Goal: Information Seeking & Learning: Learn about a topic

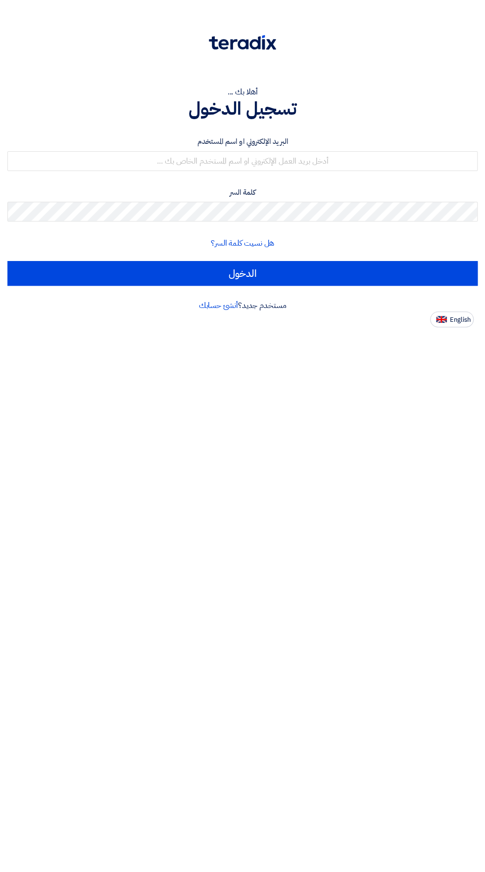
click at [104, 131] on div "البريد الإلكتروني او اسم المستخدم كلمة السر هل نسيت كلمة السر؟ الدخول" at bounding box center [242, 211] width 470 height 178
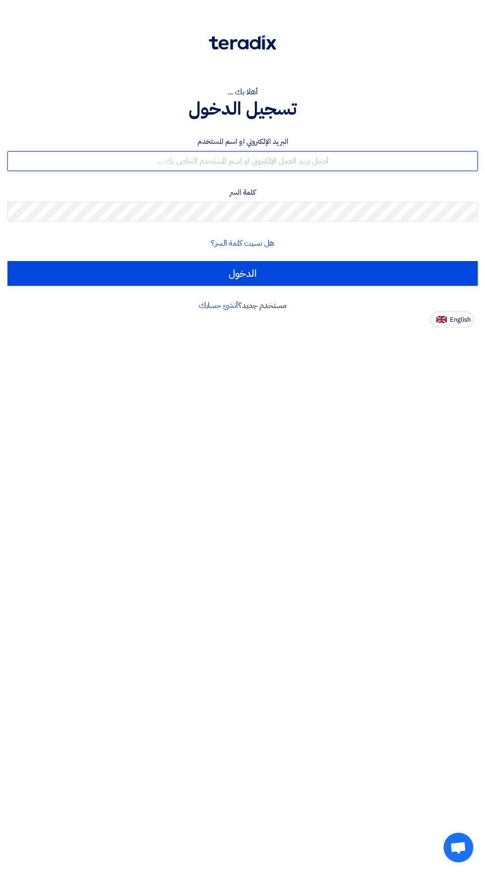
click at [113, 161] on input "text" at bounding box center [242, 161] width 470 height 20
type input "[EMAIL_ADDRESS][DOMAIN_NAME]"
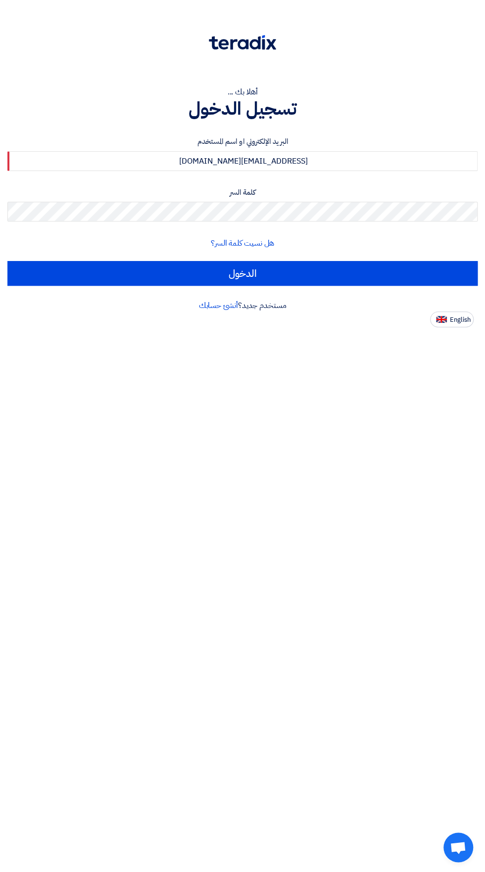
click at [7, 261] on input "الدخول" at bounding box center [242, 273] width 470 height 25
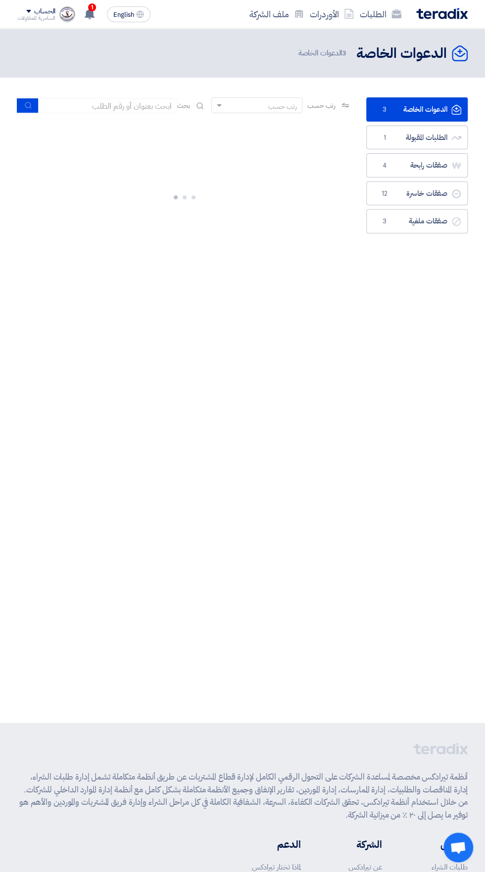
scroll to position [0, -1]
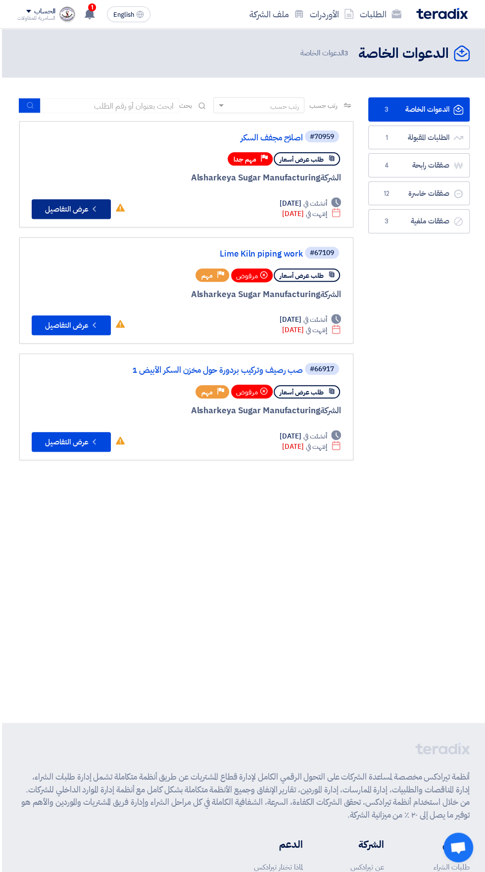
click at [70, 204] on button "Check details عرض التفاصيل" at bounding box center [71, 209] width 79 height 20
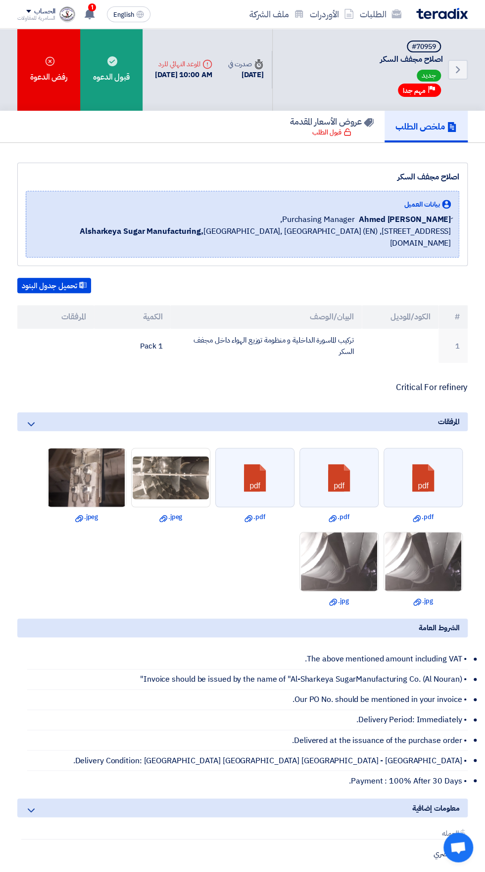
click at [87, 490] on img at bounding box center [86, 479] width 78 height 138
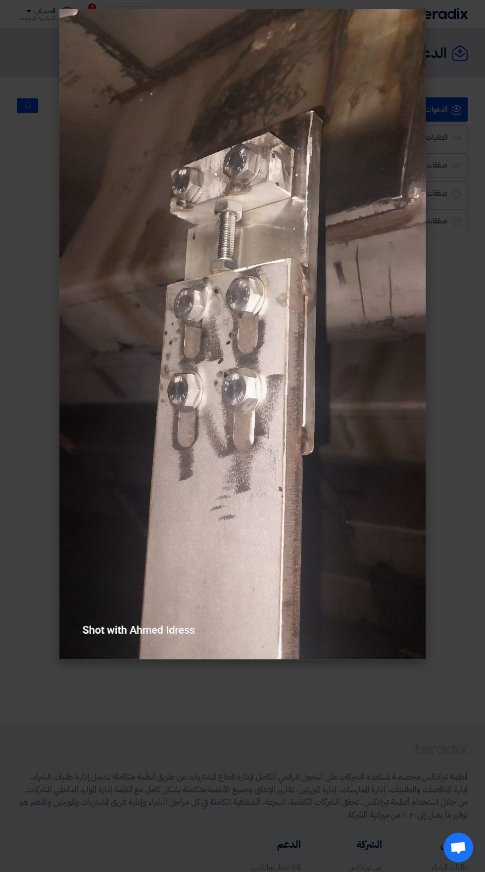
click at [46, 84] on modal-container at bounding box center [242, 436] width 485 height 872
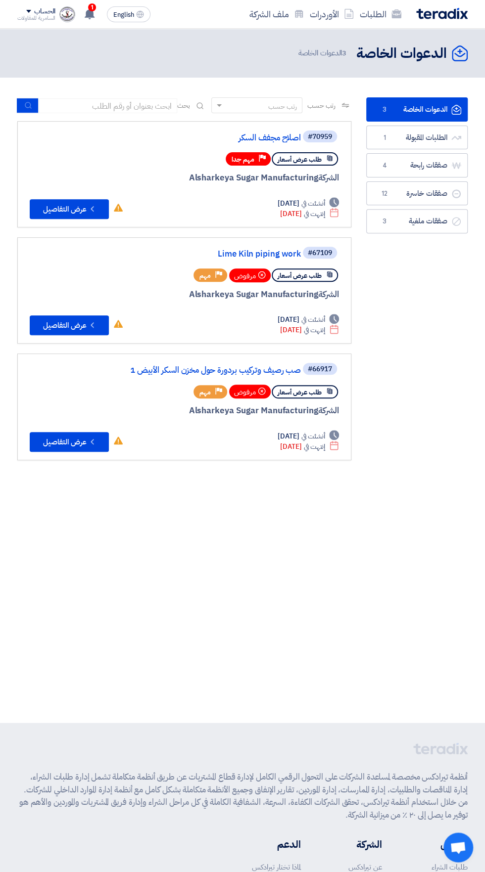
scroll to position [0, -1]
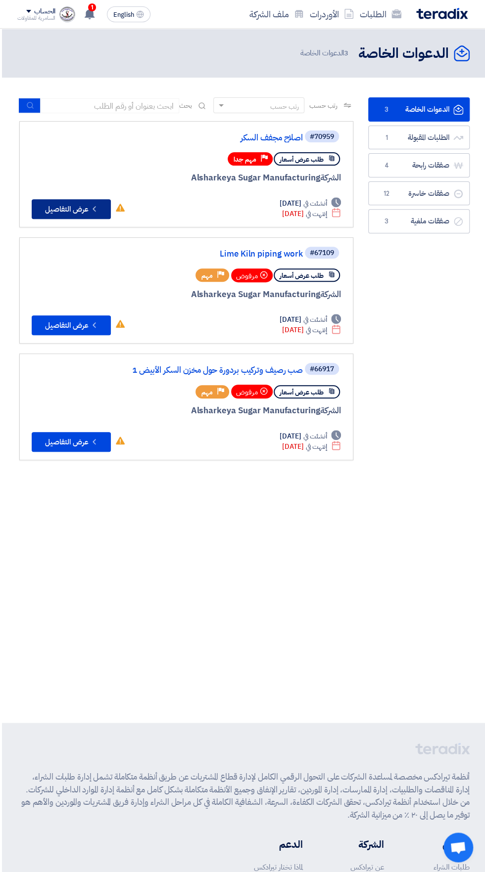
click at [57, 208] on button "Check details عرض التفاصيل" at bounding box center [71, 209] width 79 height 20
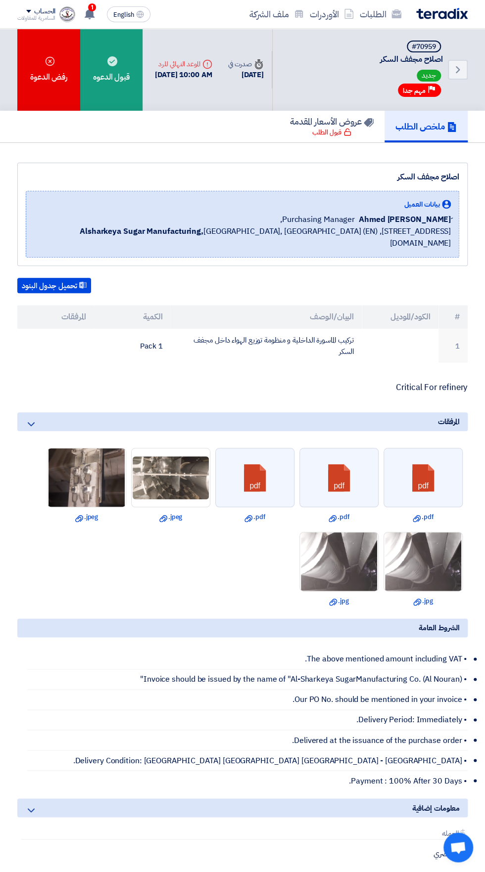
click at [329, 564] on img at bounding box center [339, 561] width 78 height 103
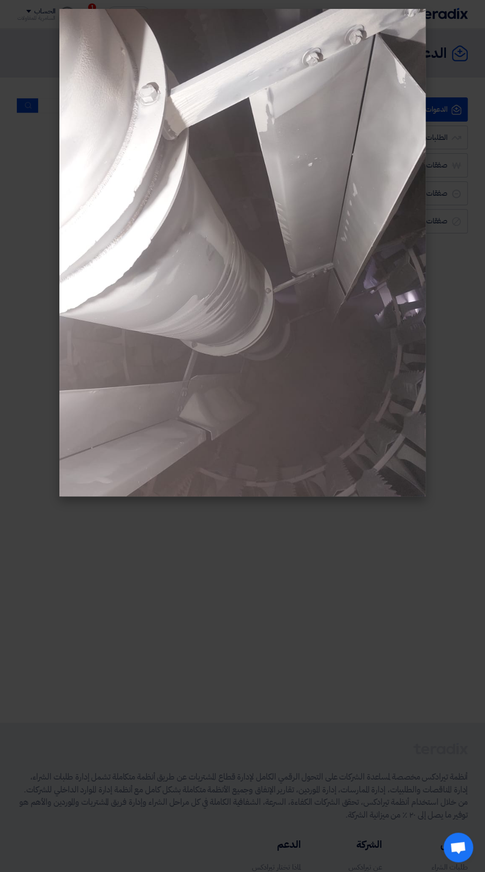
click at [177, 699] on modal-container at bounding box center [242, 436] width 485 height 872
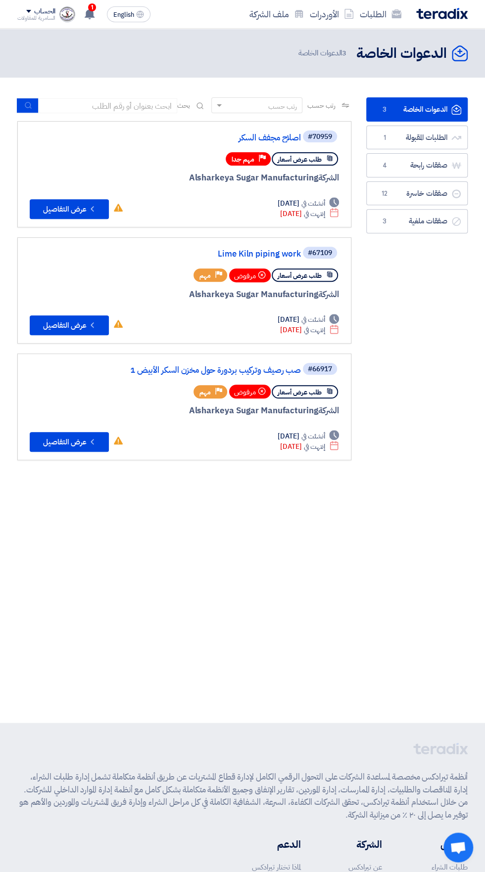
scroll to position [0, -1]
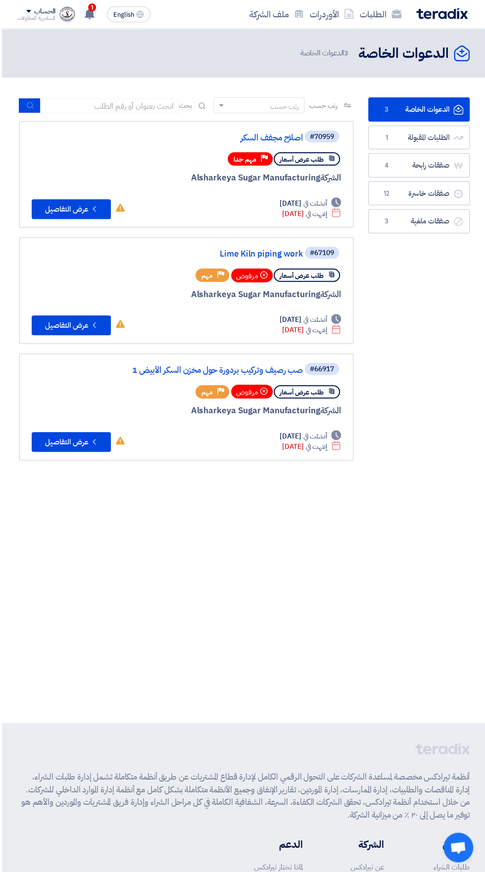
click at [66, 14] on img at bounding box center [67, 14] width 16 height 16
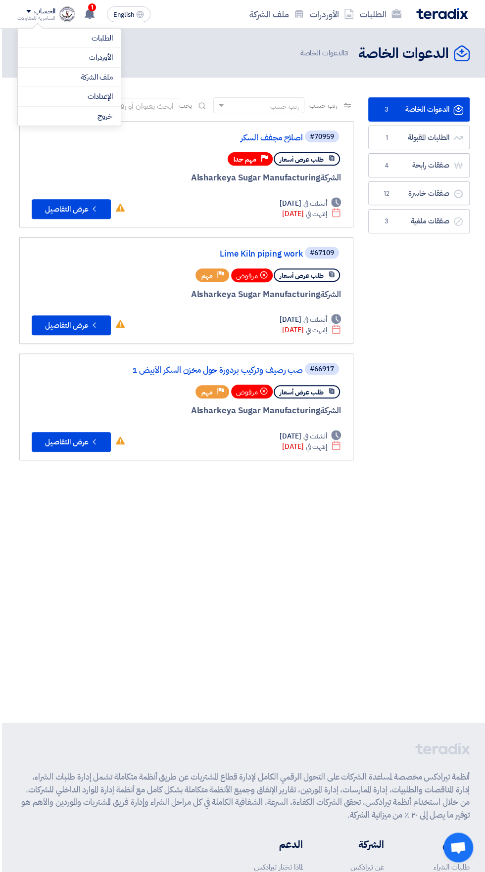
click at [88, 13] on use at bounding box center [90, 13] width 10 height 11
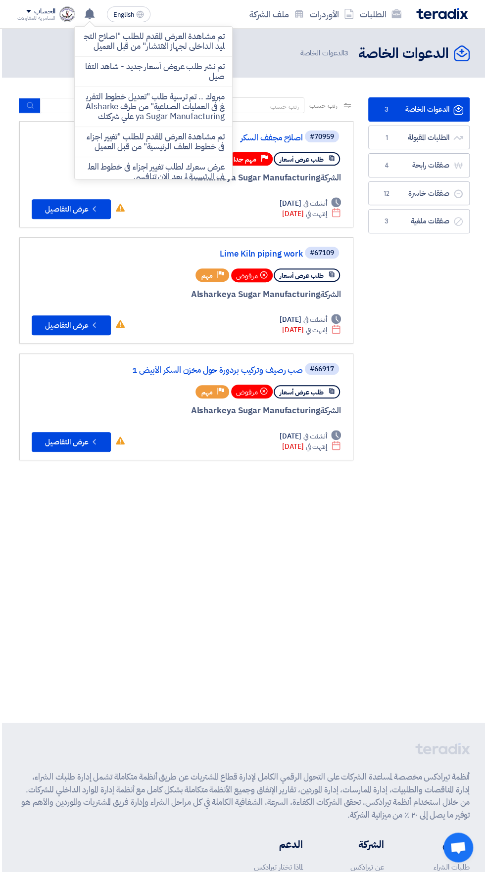
click at [113, 62] on p "تم نشر طلب عروض أسعار جديد - شاهد التفاصيل" at bounding box center [153, 72] width 141 height 20
